Goal: Register for event/course

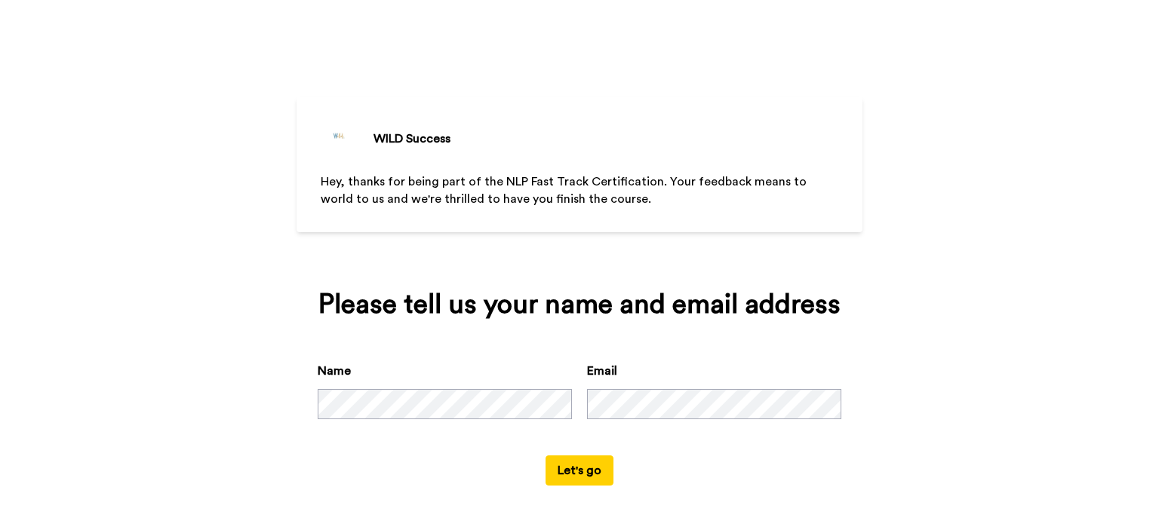
click at [585, 469] on button "Let's go" at bounding box center [580, 471] width 68 height 30
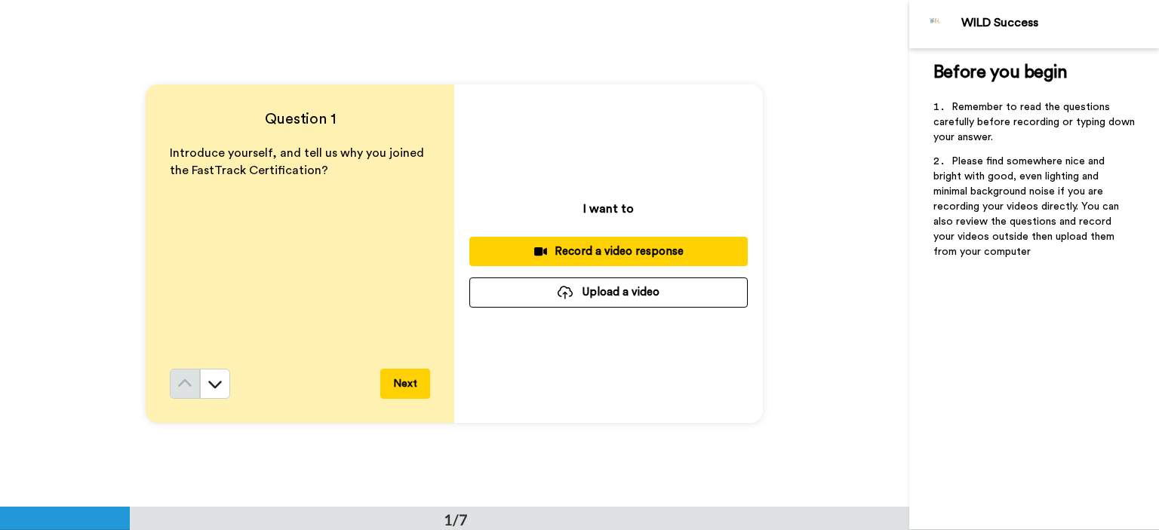
click at [406, 386] on button "Next" at bounding box center [405, 384] width 50 height 30
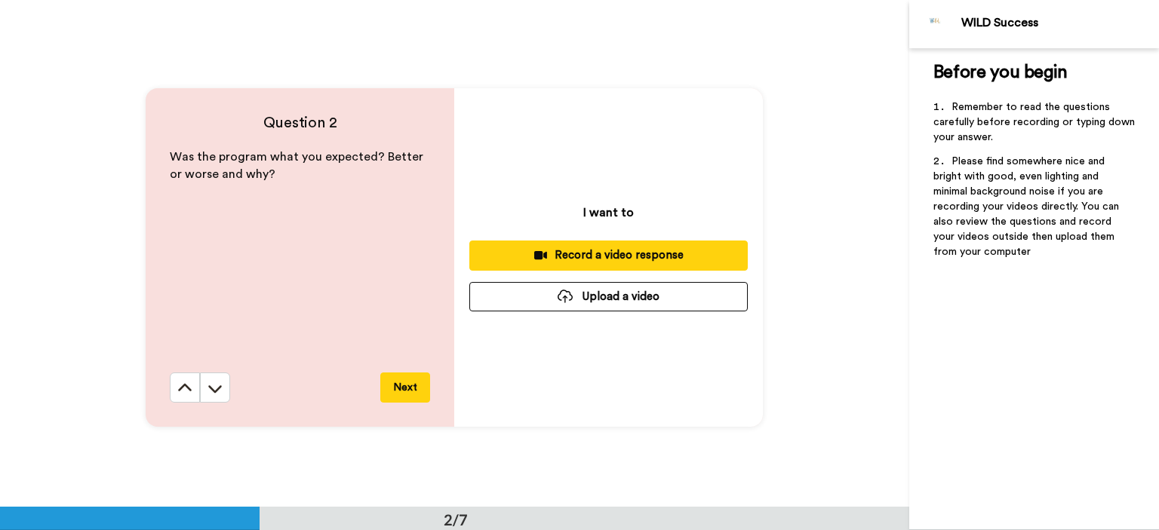
scroll to position [507, 0]
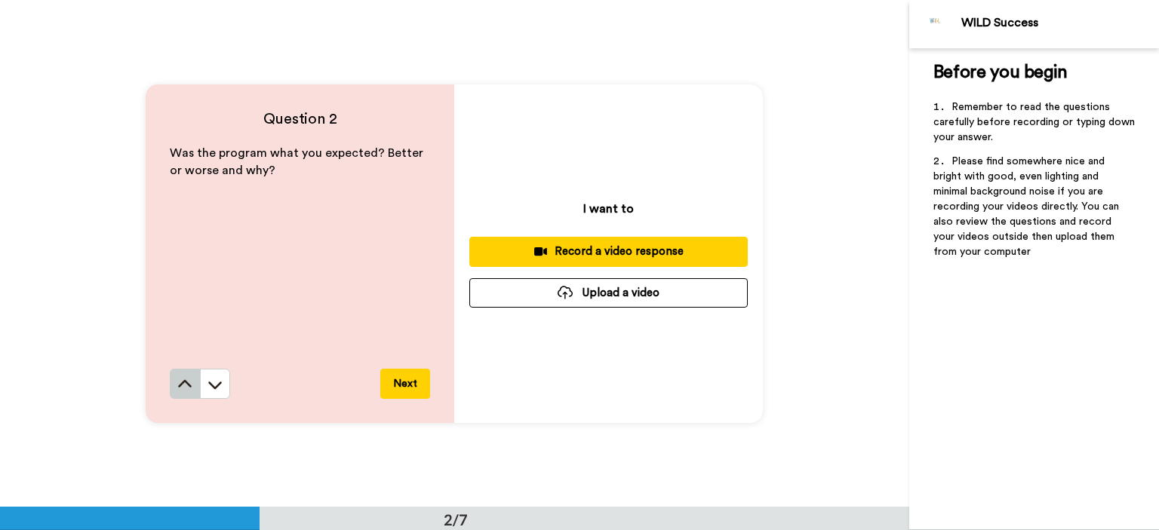
click at [183, 385] on icon at bounding box center [184, 384] width 15 height 15
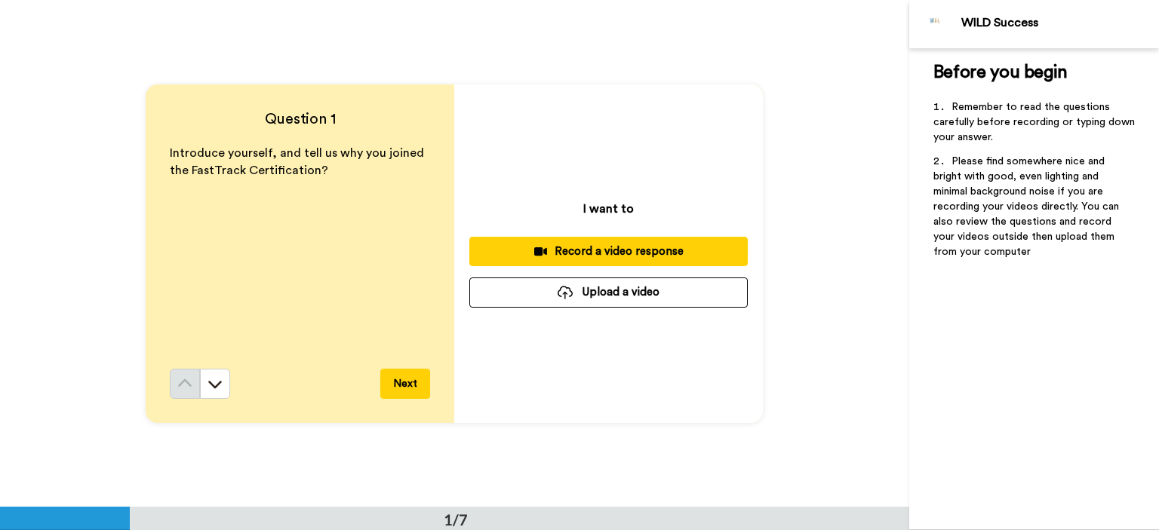
scroll to position [0, 0]
click at [209, 389] on icon at bounding box center [215, 384] width 15 height 15
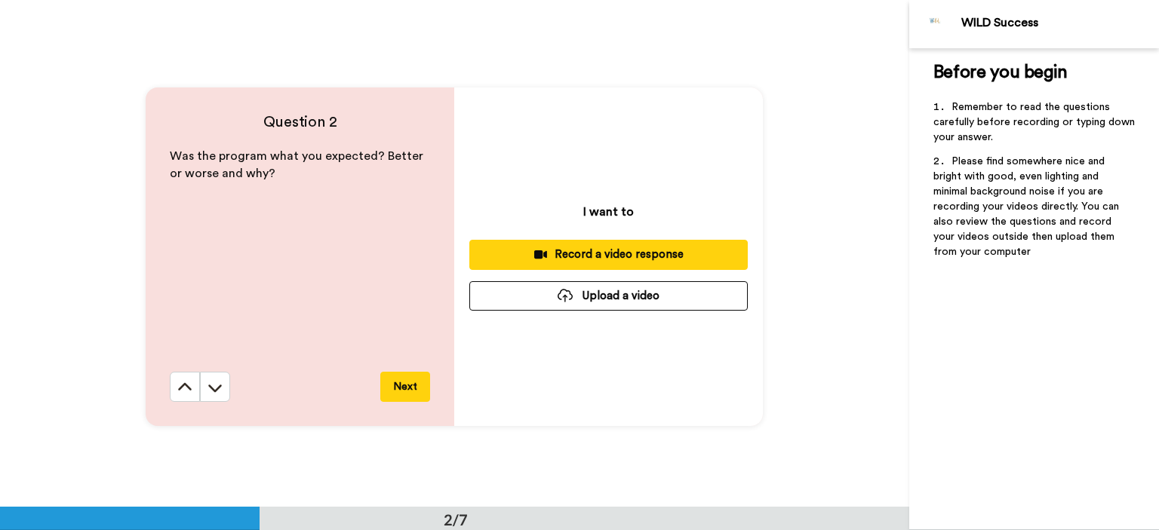
scroll to position [507, 0]
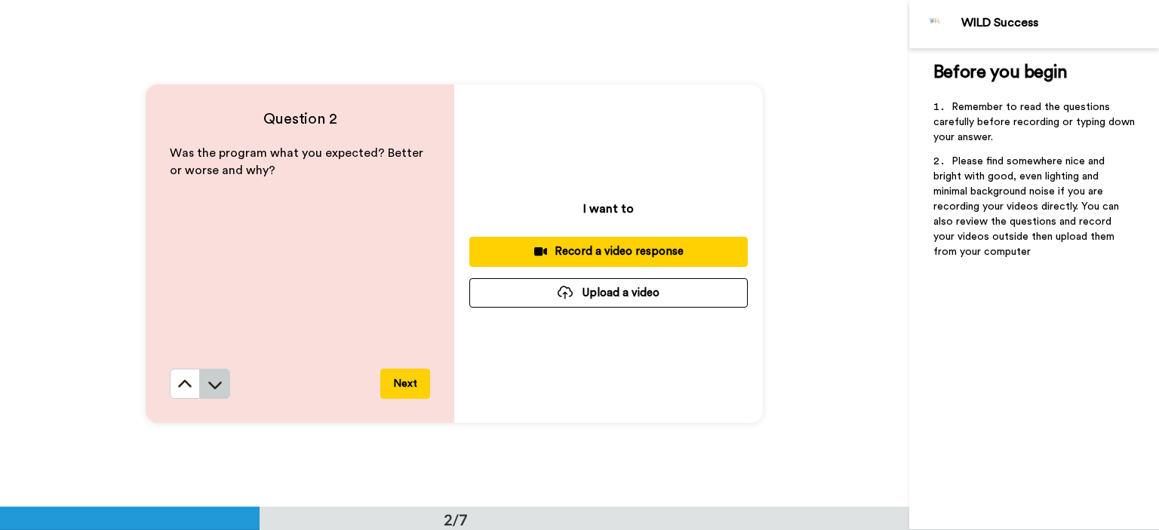
click at [215, 389] on icon at bounding box center [215, 384] width 15 height 15
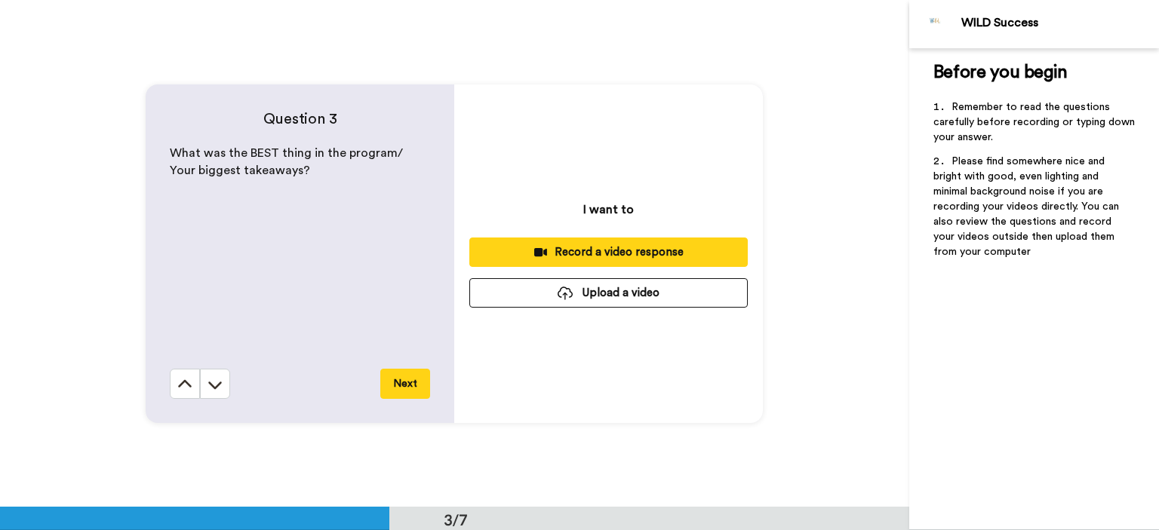
scroll to position [1016, 0]
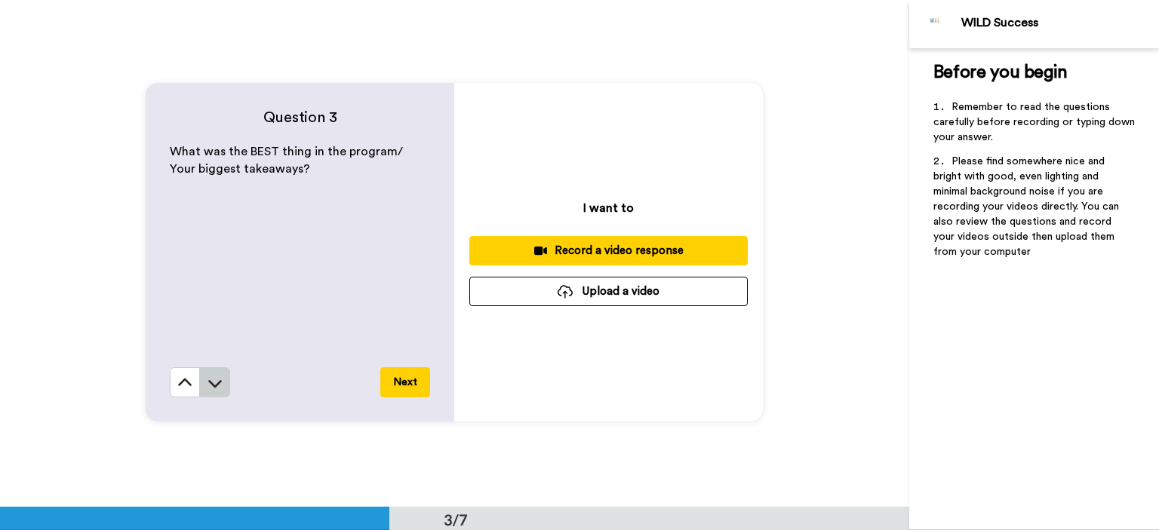
click at [212, 394] on button at bounding box center [215, 382] width 30 height 30
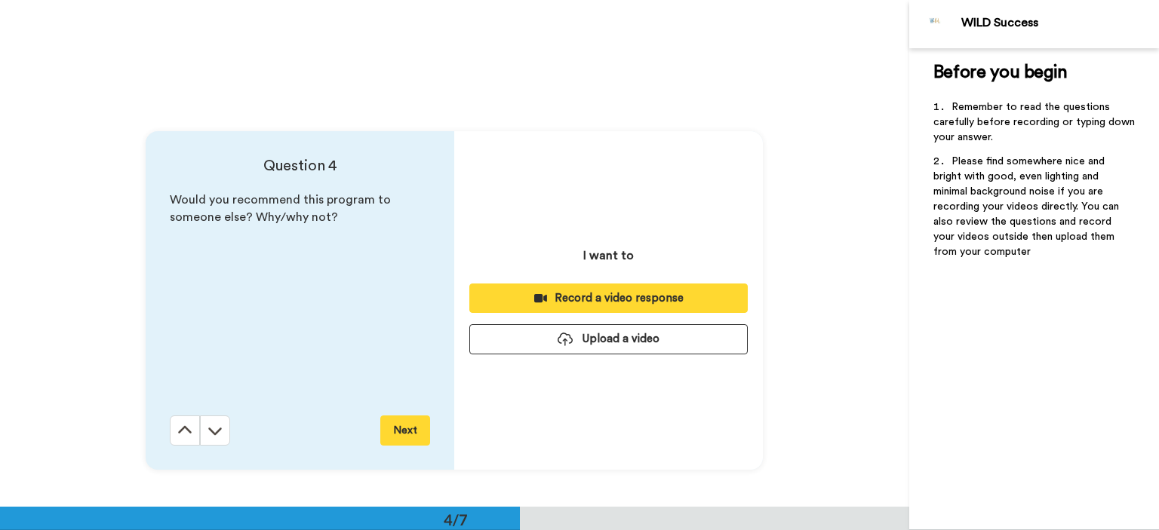
scroll to position [1523, 0]
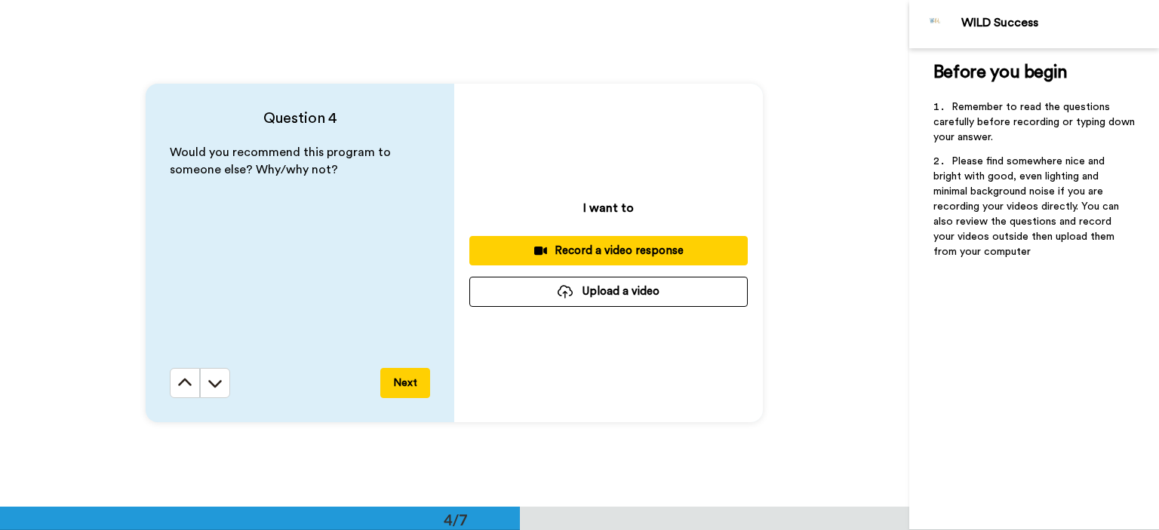
click at [212, 394] on button at bounding box center [215, 383] width 30 height 30
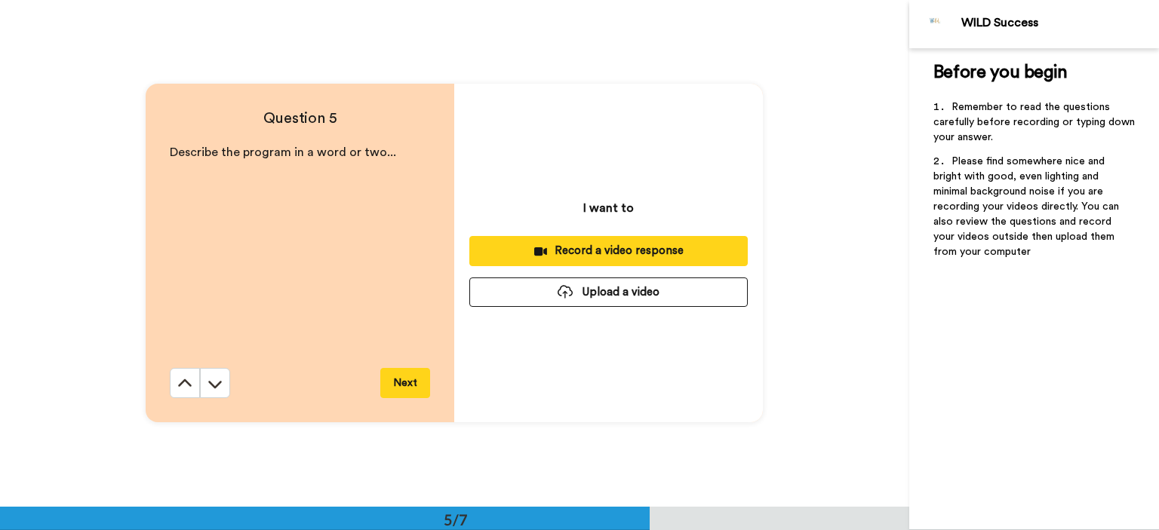
scroll to position [2030, 0]
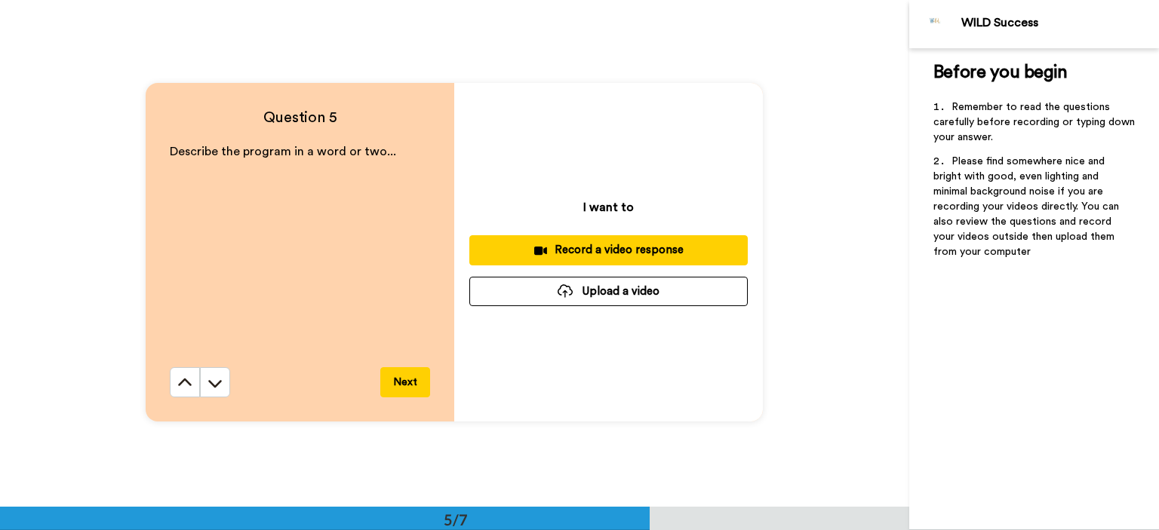
click at [212, 394] on button at bounding box center [215, 382] width 30 height 30
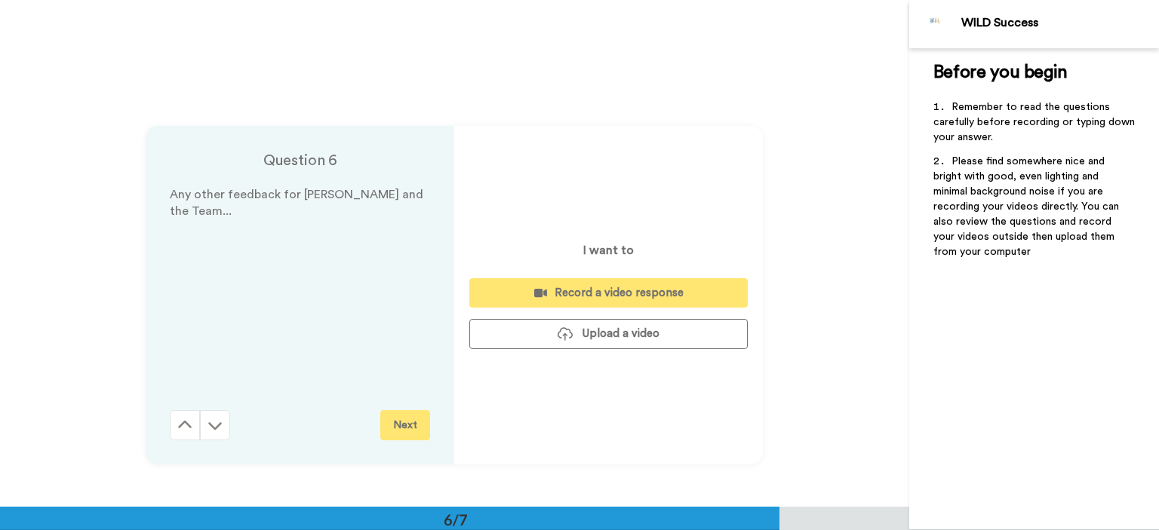
scroll to position [2538, 0]
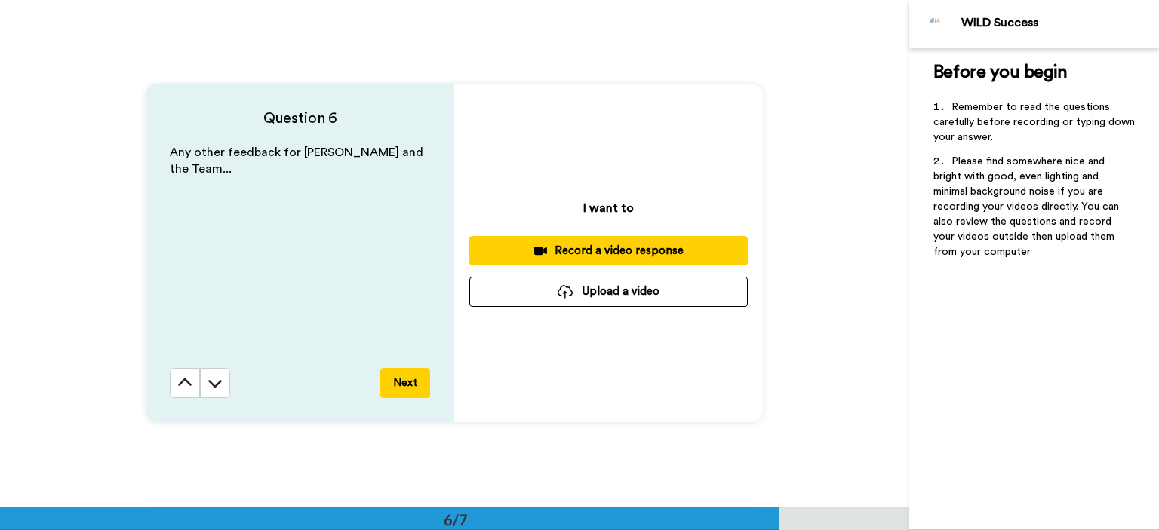
click at [212, 394] on button at bounding box center [215, 383] width 30 height 30
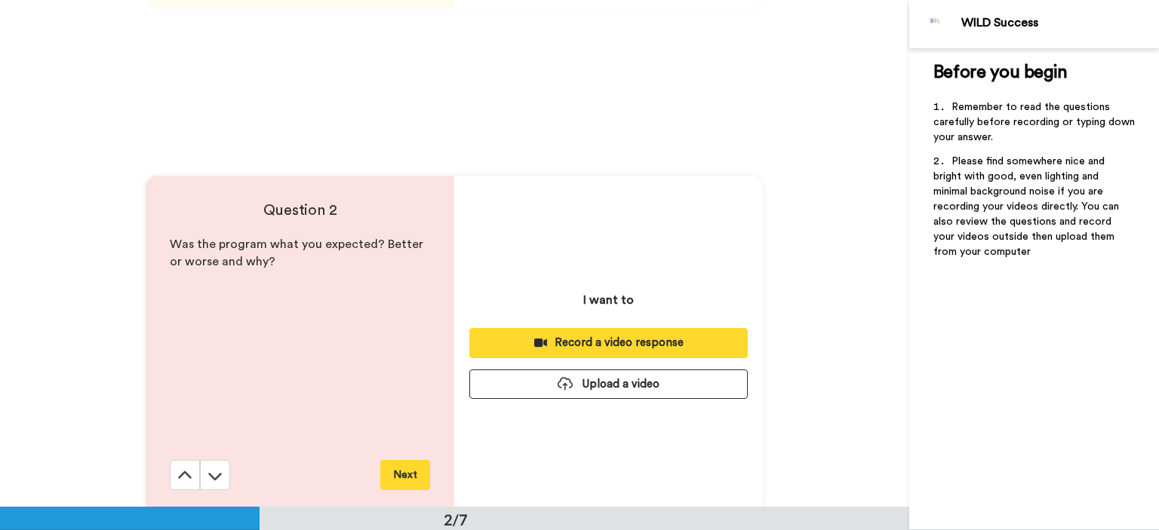
scroll to position [0, 0]
